Goal: Transaction & Acquisition: Purchase product/service

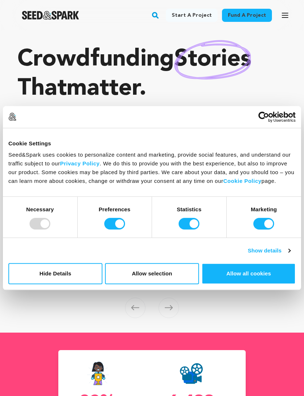
click at [243, 16] on link "Fund a project" at bounding box center [247, 15] width 50 height 13
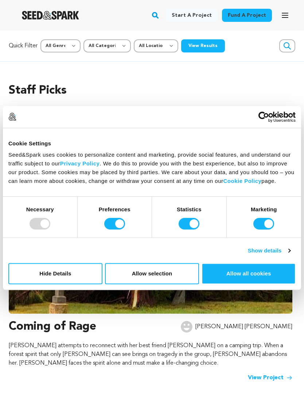
scroll to position [0, 1168]
click at [250, 275] on button "Allow all cookies" at bounding box center [248, 273] width 94 height 21
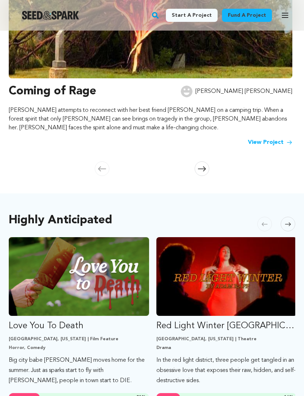
scroll to position [73, 0]
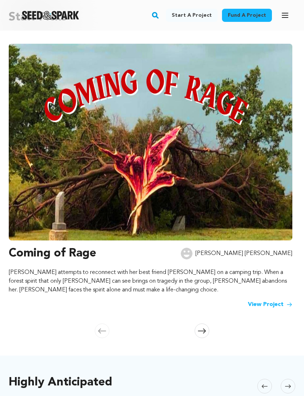
click at [159, 16] on rect "button" at bounding box center [155, 15] width 9 height 9
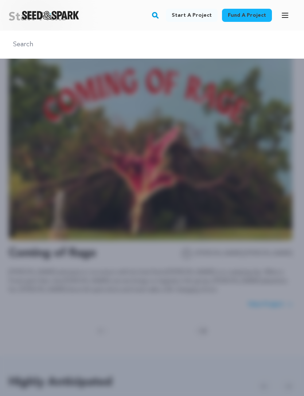
click at [188, 44] on input "text" at bounding box center [152, 44] width 286 height 11
click at [282, 92] on div at bounding box center [152, 229] width 304 height 396
click at [287, 15] on icon "button" at bounding box center [285, 15] width 6 height 4
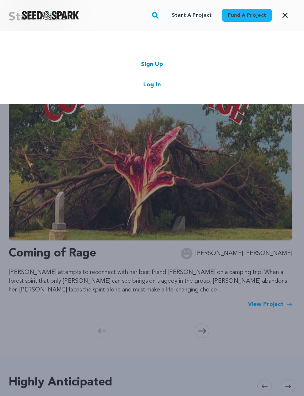
click at [235, 138] on div "Start a project Fund a project Sign Up Log In" at bounding box center [152, 229] width 304 height 396
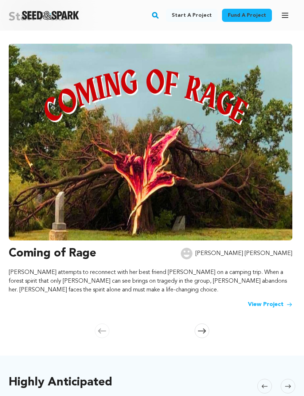
click at [289, 14] on button "Open main menu" at bounding box center [284, 15] width 15 height 15
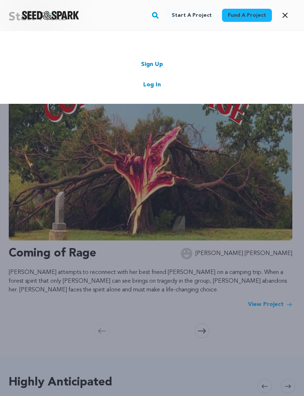
click at [156, 84] on link "Log In" at bounding box center [151, 84] width 17 height 9
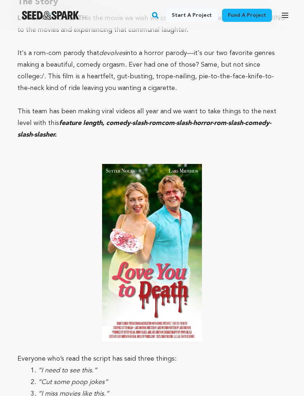
scroll to position [613, 0]
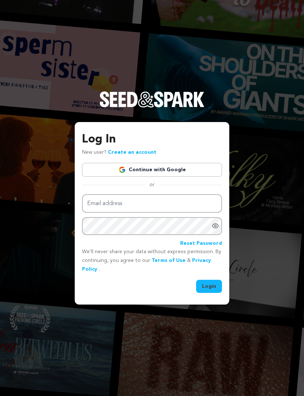
click at [178, 176] on link "Continue with Google" at bounding box center [152, 170] width 140 height 14
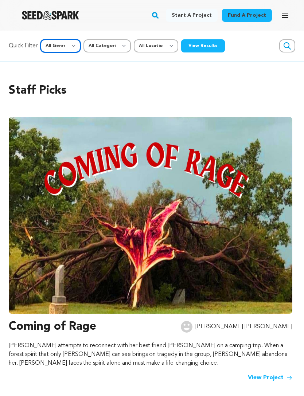
click at [63, 47] on select "All Genre Action Adventure Afrobeat Alternative Ambient Animation Bebop Big Ban…" at bounding box center [60, 45] width 40 height 13
select select "21"
click at [110, 40] on select "All Categories Film Feature Film Short Series Music Video Comics Artist Residen…" at bounding box center [106, 45] width 47 height 13
select select "383"
click at [198, 40] on button "View Results" at bounding box center [203, 45] width 44 height 13
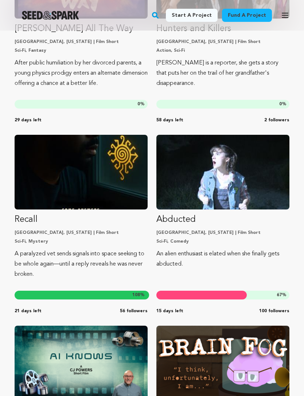
scroll to position [217, 0]
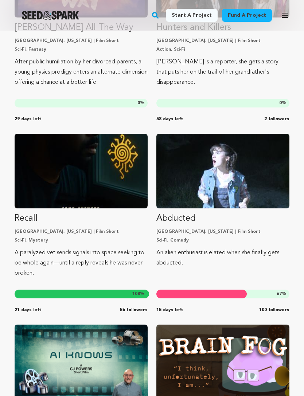
click at [37, 222] on p "Recall" at bounding box center [81, 219] width 133 height 12
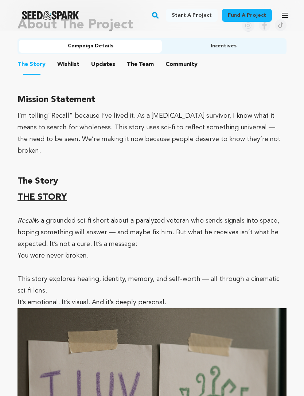
scroll to position [474, 0]
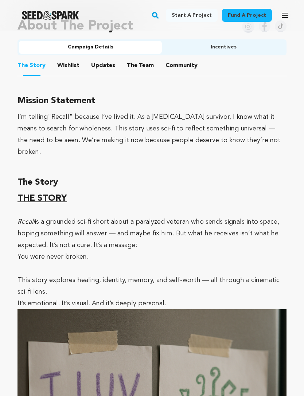
click at [98, 67] on button "Updates" at bounding box center [102, 66] width 17 height 17
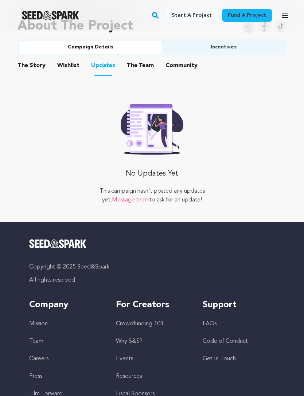
click at [66, 66] on button "Wishlist" at bounding box center [68, 66] width 17 height 17
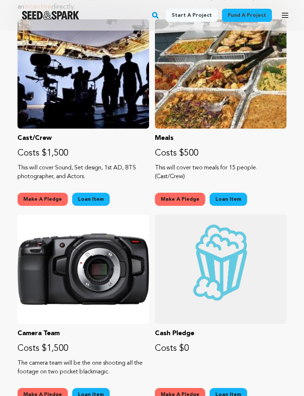
scroll to position [605, 0]
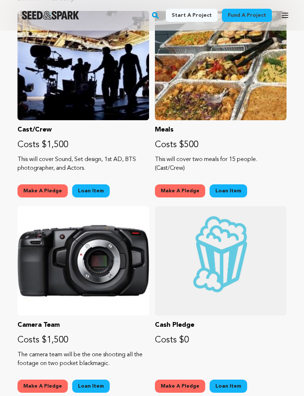
scroll to position [474, 0]
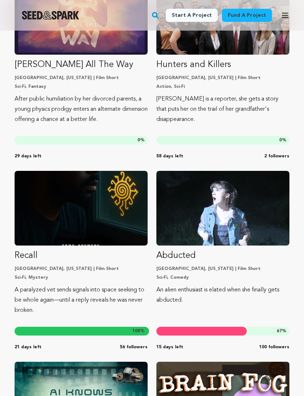
scroll to position [162, 0]
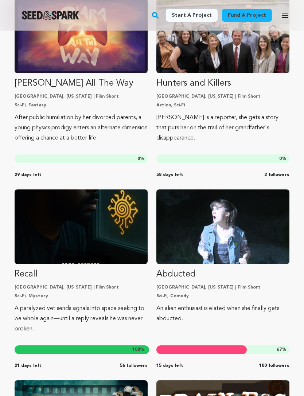
click at [179, 275] on p "Abducted" at bounding box center [222, 274] width 133 height 12
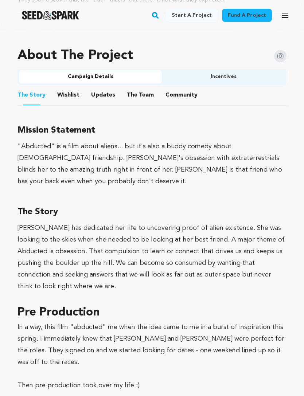
scroll to position [445, 0]
